Goal: Ask a question

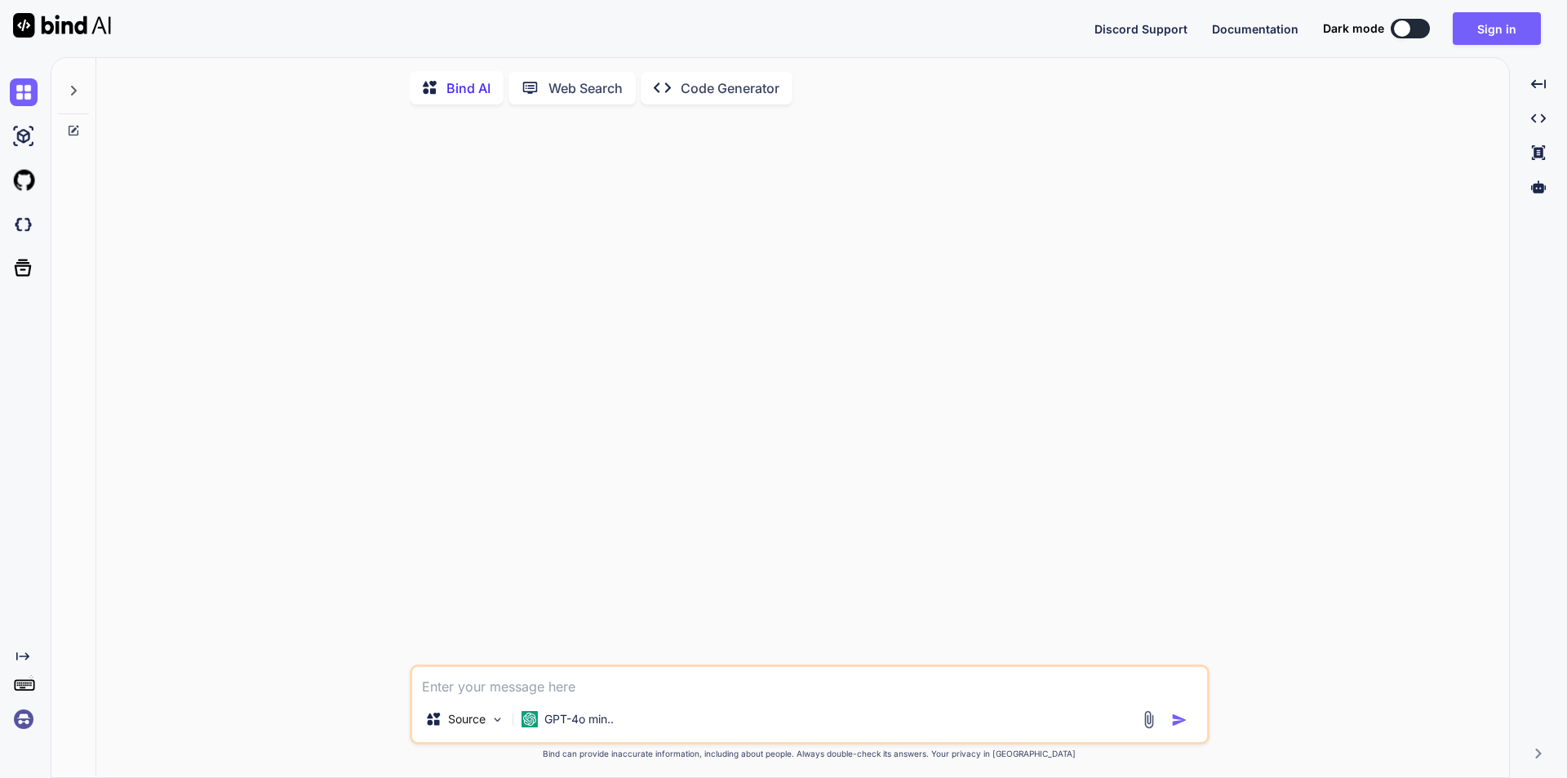
click at [499, 681] on textarea at bounding box center [809, 681] width 795 height 29
type textarea "x"
type textarea "*How to Find Records to Update and Set Their Values Use the account record that…"
type textarea "x"
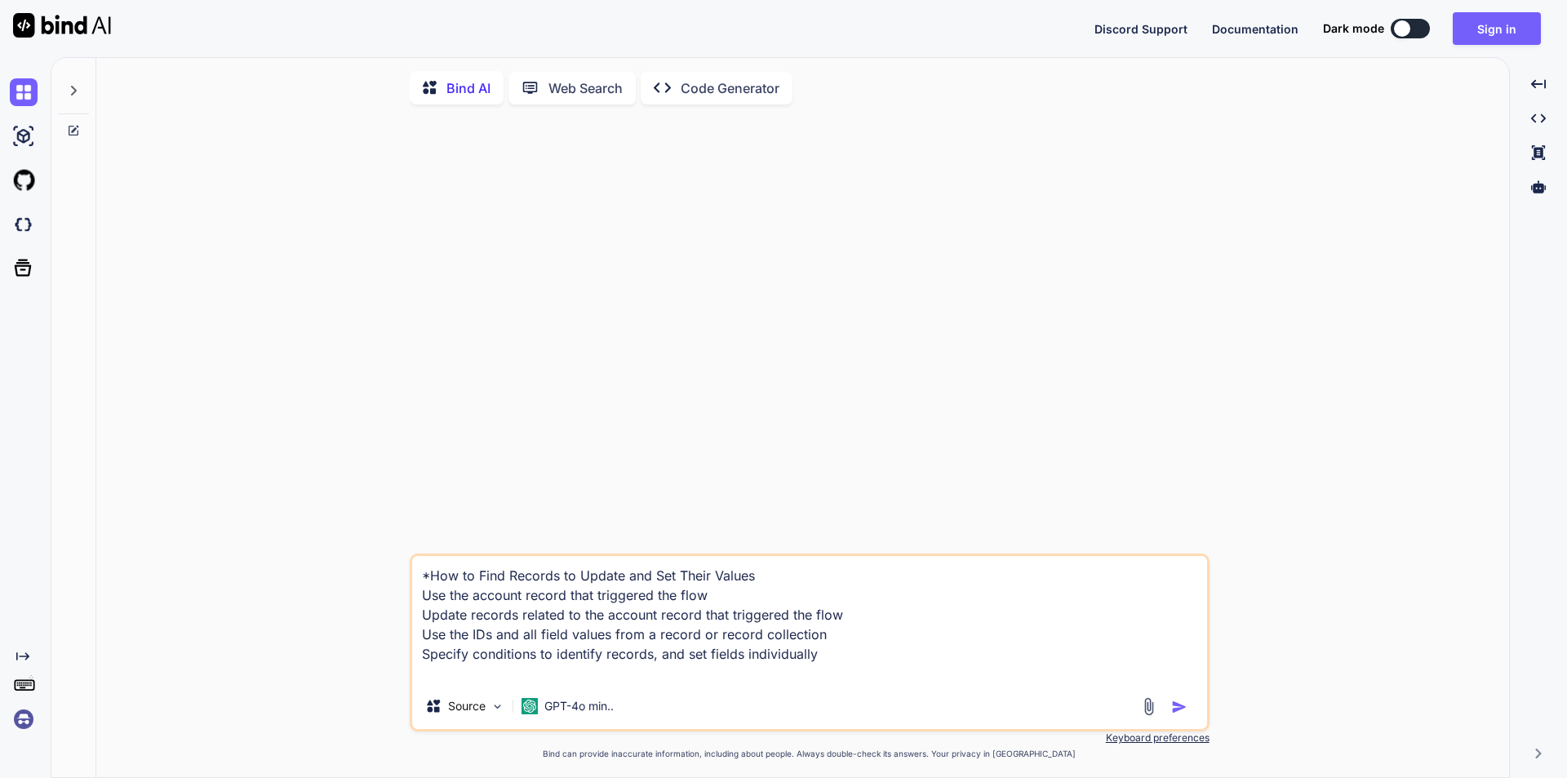
drag, startPoint x: 832, startPoint y: 684, endPoint x: 476, endPoint y: 531, distance: 387.3
click at [476, 531] on div "*How to Find Records to Update and Set Their Values Use the account record that…" at bounding box center [810, 449] width 800 height 662
paste textarea "provide quest soql for the retrieve the accout related opportunity and opportun…"
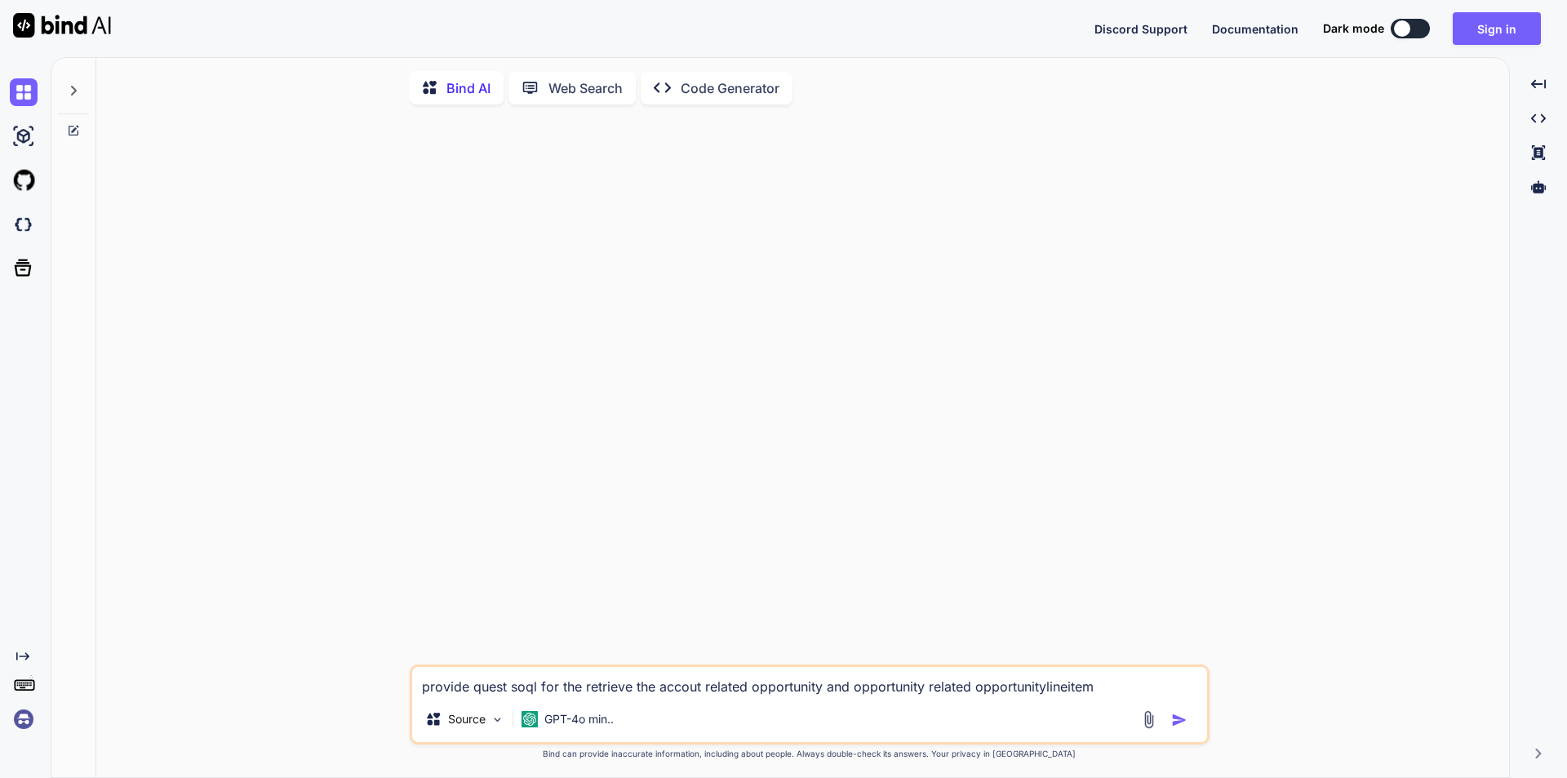
type textarea "provide quest soql for the retrieve the accout related opportunity and opportun…"
click at [1182, 727] on img "button" at bounding box center [1179, 720] width 16 height 16
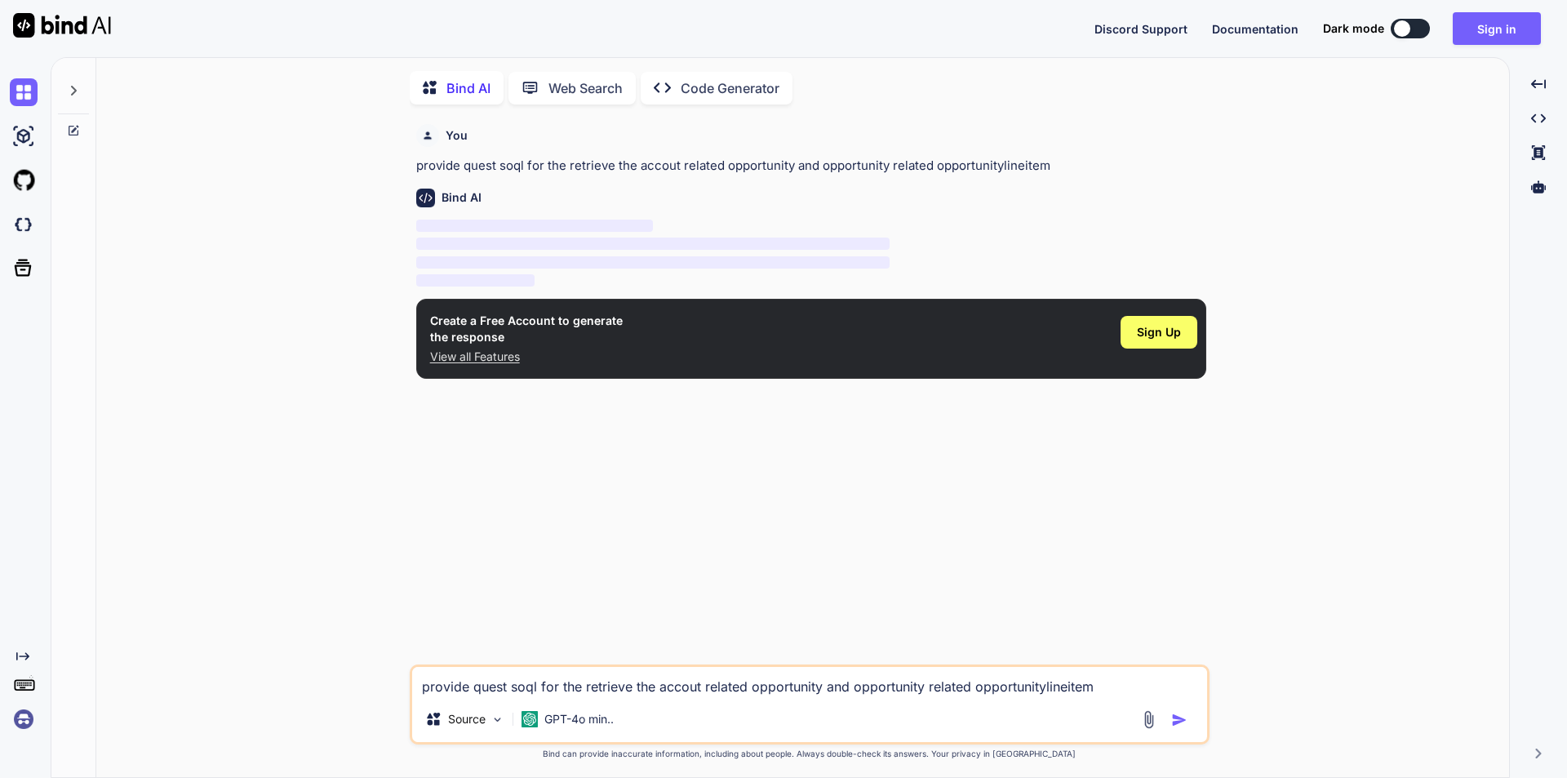
scroll to position [7, 0]
